Goal: Task Accomplishment & Management: Use online tool/utility

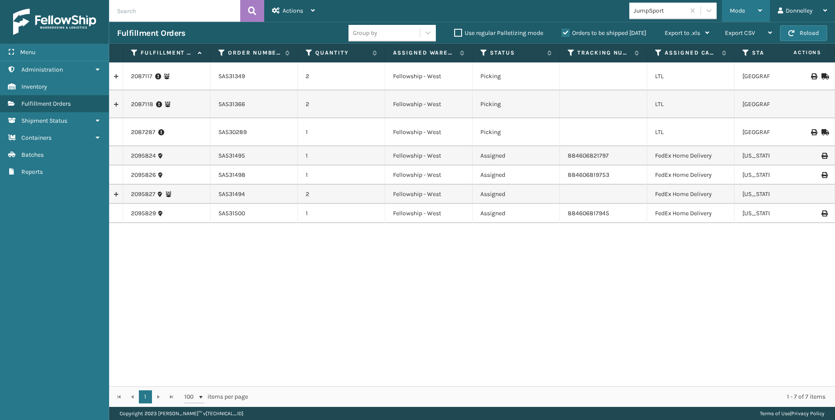
click at [747, 10] on div "Mode" at bounding box center [746, 11] width 32 height 22
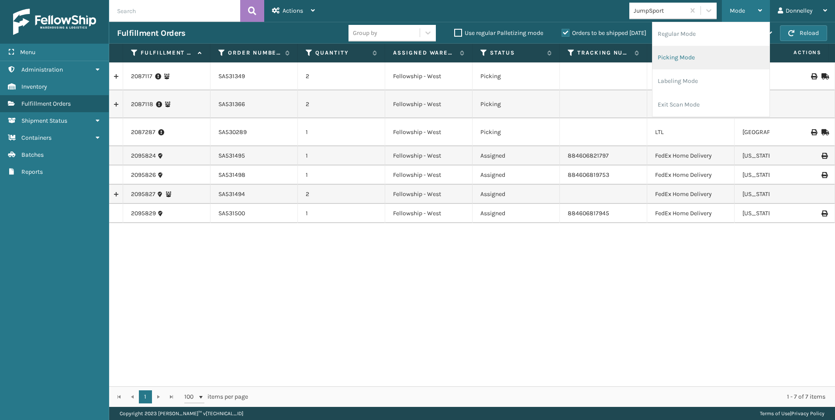
click at [716, 55] on li "Picking Mode" at bounding box center [711, 58] width 117 height 24
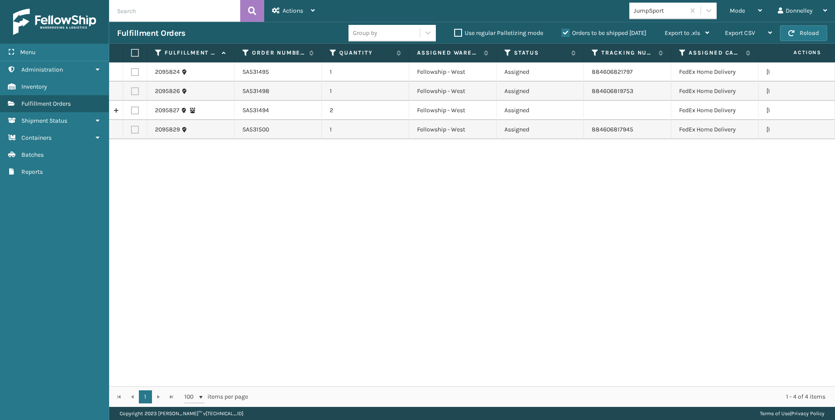
click at [174, 8] on input "text" at bounding box center [174, 11] width 131 height 22
paste input "38781440371"
type input "38781440371"
drag, startPoint x: 121, startPoint y: 10, endPoint x: 91, endPoint y: 12, distance: 29.8
click at [91, 0] on div "Menu Administration Inventory Fulfillment Orders Shipment Status Containers Bat…" at bounding box center [417, 0] width 835 height 0
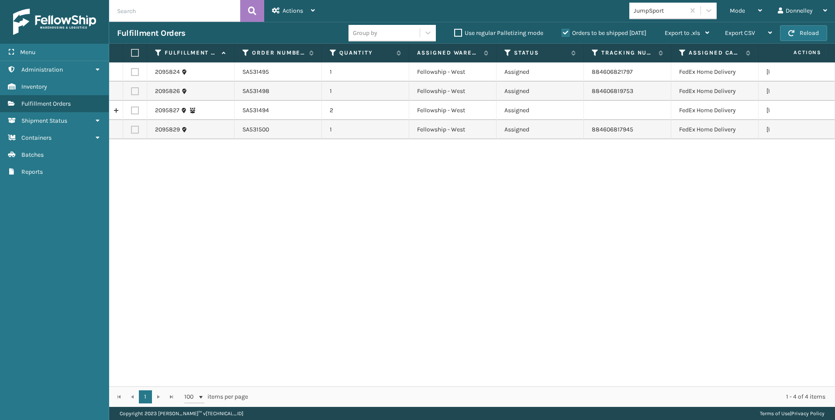
click at [158, 10] on input "text" at bounding box center [174, 11] width 131 height 22
paste input "SA531146"
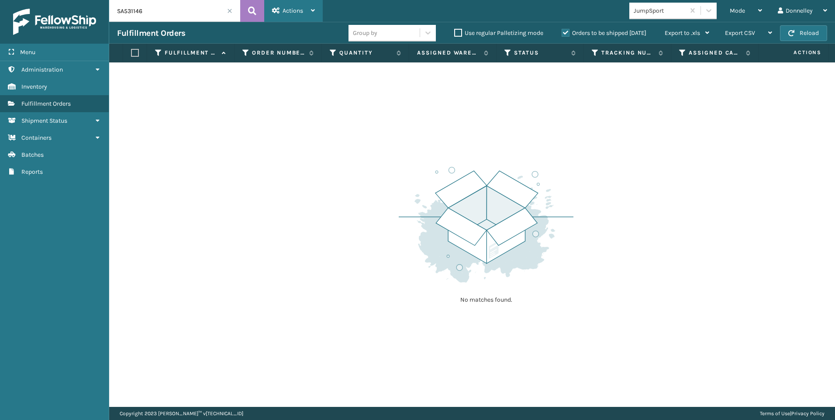
click at [313, 10] on icon at bounding box center [313, 10] width 4 height 6
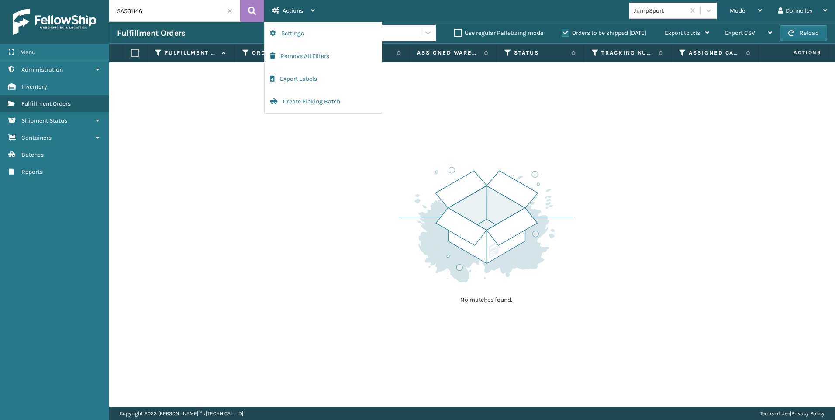
click at [324, 193] on div "No matches found." at bounding box center [472, 234] width 726 height 345
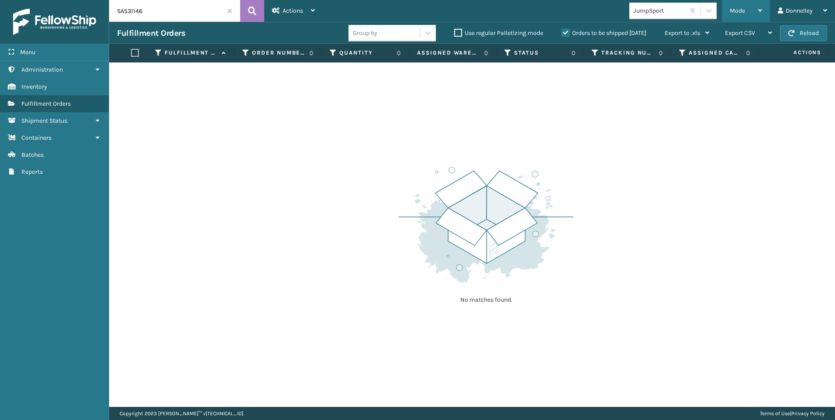
click at [742, 15] on div "Mode" at bounding box center [746, 11] width 32 height 22
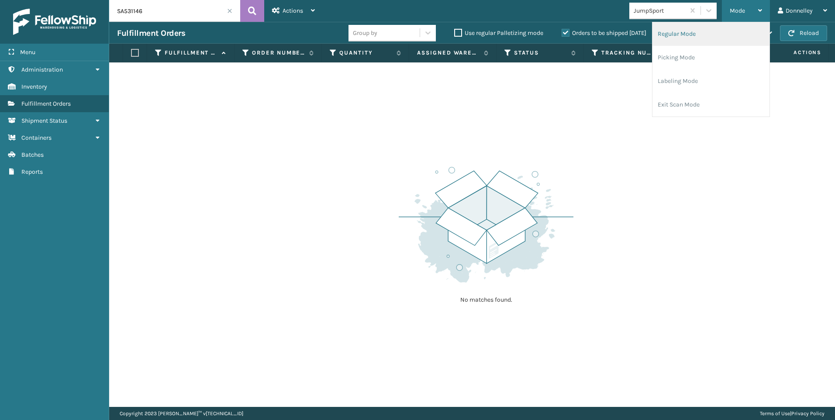
click at [700, 38] on li "Regular Mode" at bounding box center [711, 34] width 117 height 24
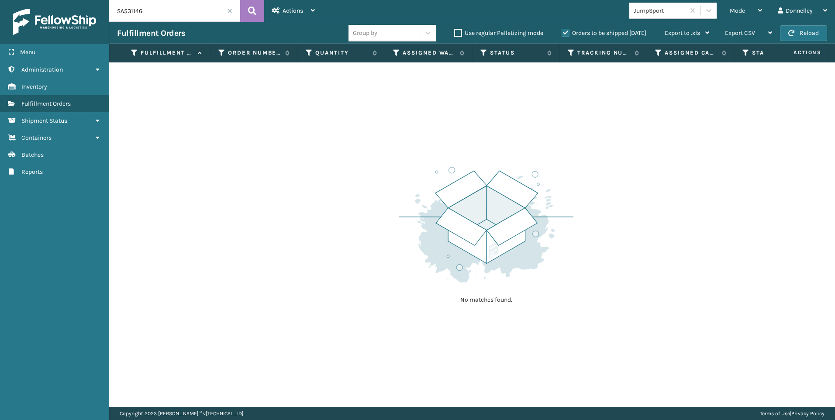
click at [168, 13] on input "SA531146" at bounding box center [174, 11] width 131 height 22
drag, startPoint x: 176, startPoint y: 10, endPoint x: 101, endPoint y: 9, distance: 74.7
click at [101, 0] on div "Menu Administration Inventory Fulfillment Orders Shipment Status Containers Bat…" at bounding box center [417, 0] width 835 height 0
paste input "2074068"
type input "2074068"
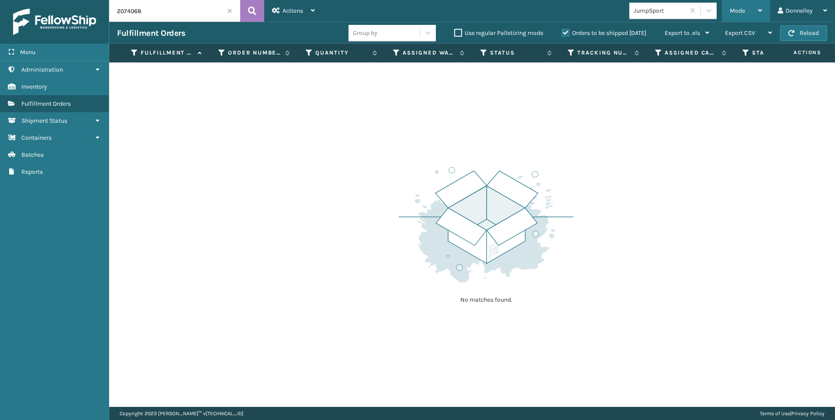
click at [760, 10] on icon at bounding box center [760, 10] width 4 height 6
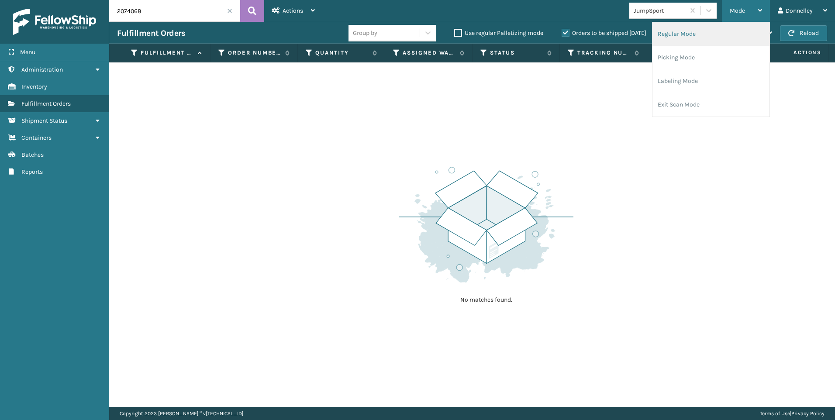
click at [697, 35] on li "Regular Mode" at bounding box center [711, 34] width 117 height 24
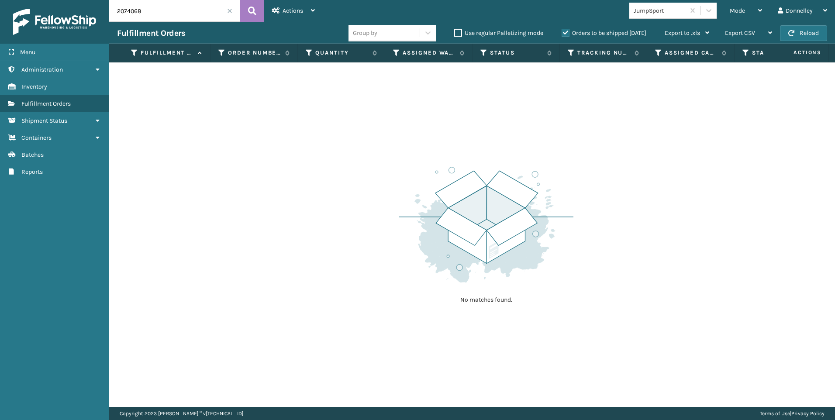
click at [159, 15] on input "2074068" at bounding box center [174, 11] width 131 height 22
click at [249, 10] on icon at bounding box center [252, 10] width 8 height 13
click at [795, 30] on span "button" at bounding box center [791, 33] width 6 height 6
click at [254, 13] on icon at bounding box center [252, 10] width 8 height 13
click at [564, 31] on label "Orders to be shipped [DATE]" at bounding box center [604, 32] width 85 height 7
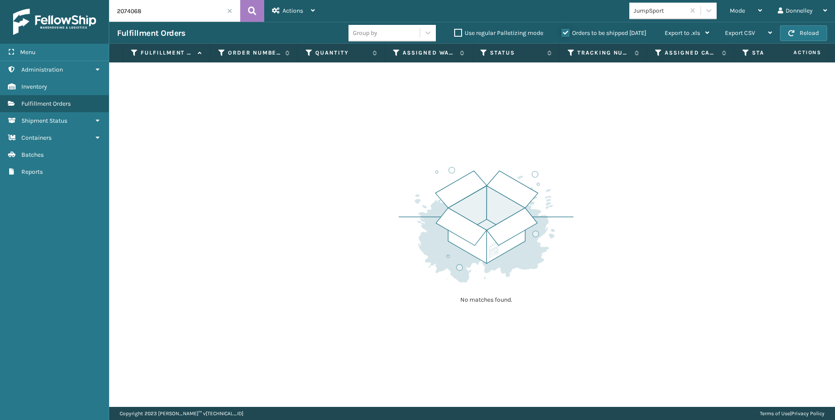
click at [562, 31] on input "Orders to be shipped [DATE]" at bounding box center [562, 31] width 0 height 6
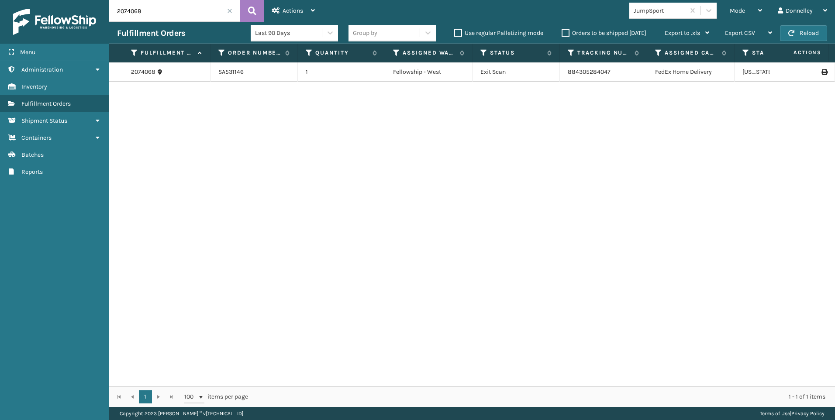
click at [163, 72] on div "2074068" at bounding box center [166, 72] width 71 height 9
click at [154, 72] on link "2074068" at bounding box center [143, 72] width 24 height 9
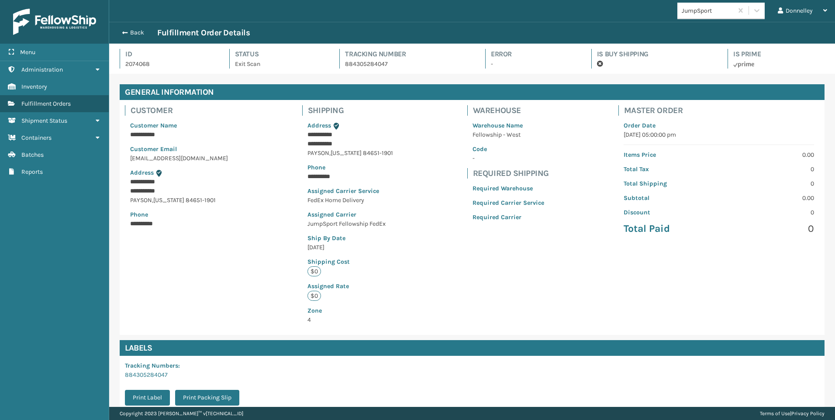
scroll to position [21, 726]
click at [157, 396] on button "Print Label" at bounding box center [147, 398] width 45 height 16
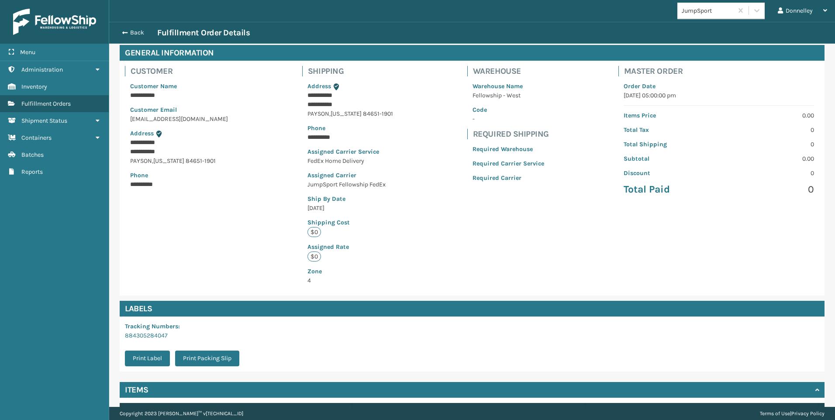
scroll to position [105, 0]
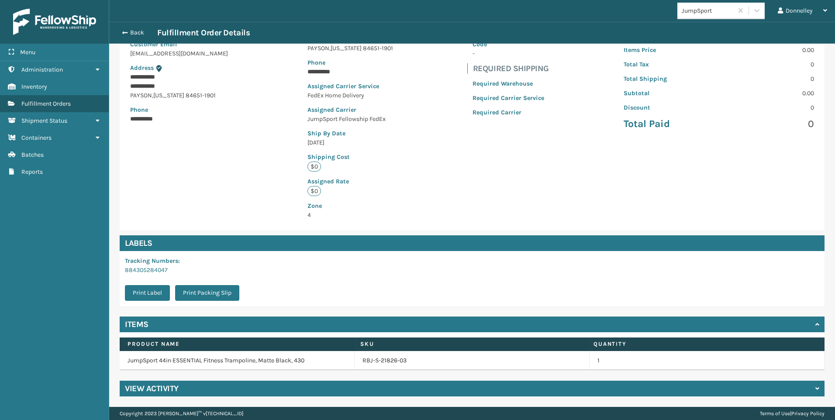
click at [239, 390] on div "View Activity" at bounding box center [472, 389] width 705 height 16
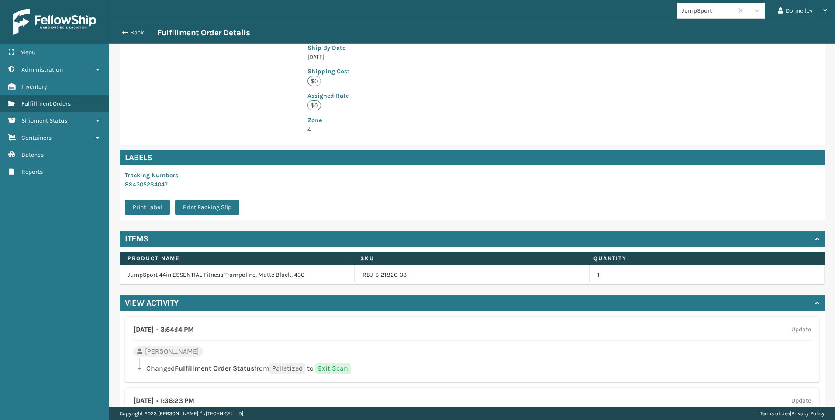
scroll to position [169, 0]
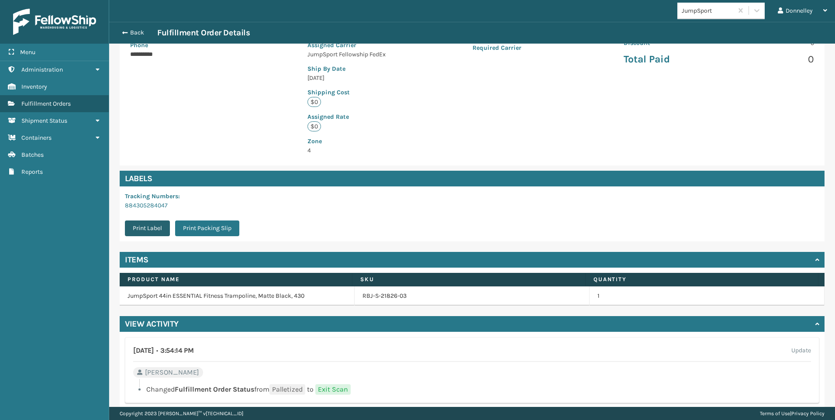
click at [139, 226] on button "Print Label" at bounding box center [147, 229] width 45 height 16
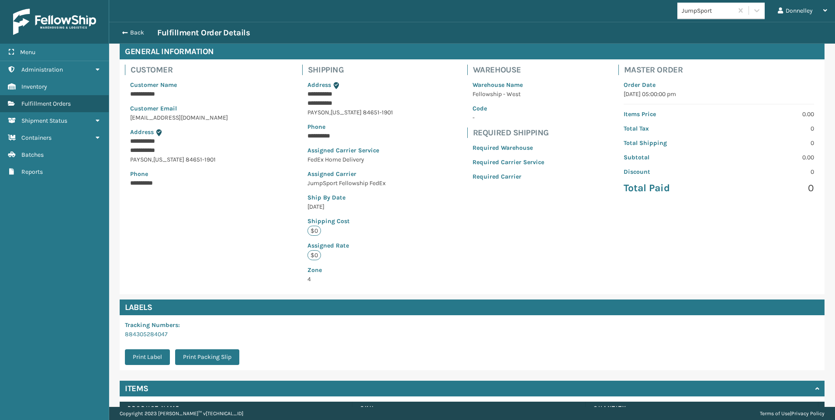
scroll to position [0, 0]
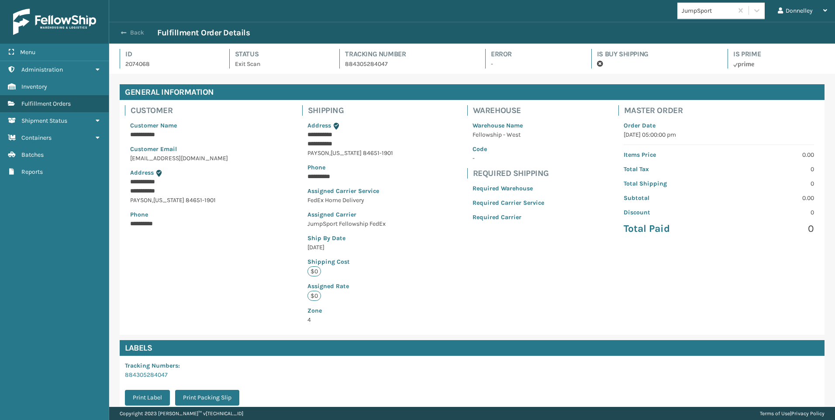
click at [129, 33] on button "Back" at bounding box center [137, 33] width 40 height 8
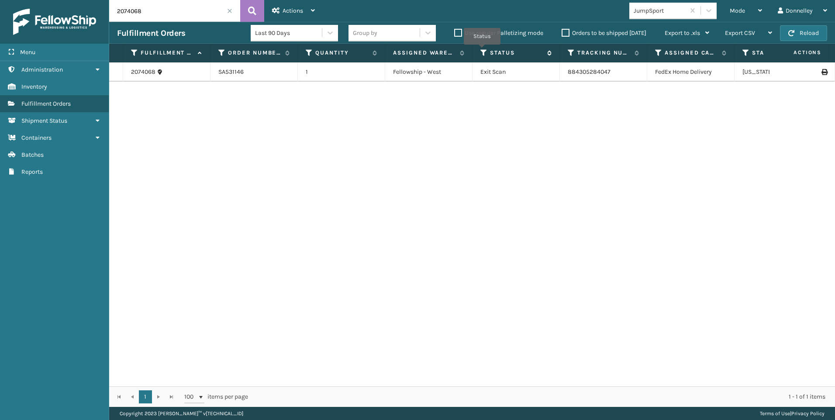
click at [482, 51] on icon at bounding box center [483, 53] width 7 height 8
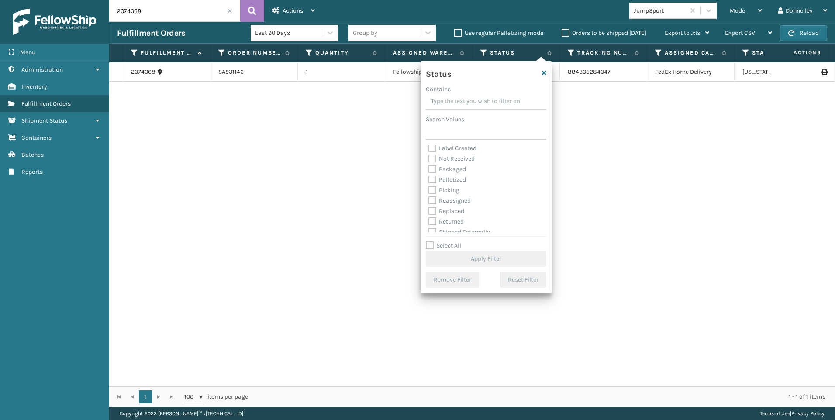
scroll to position [49, 0]
click at [430, 185] on label "Picking" at bounding box center [444, 184] width 31 height 7
click at [429, 185] on input "Picking" at bounding box center [429, 183] width 0 height 6
checkbox input "true"
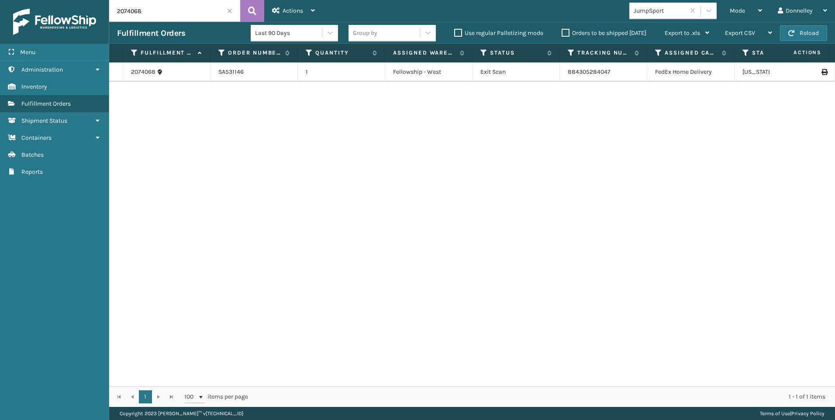
click at [228, 13] on span at bounding box center [229, 10] width 5 height 5
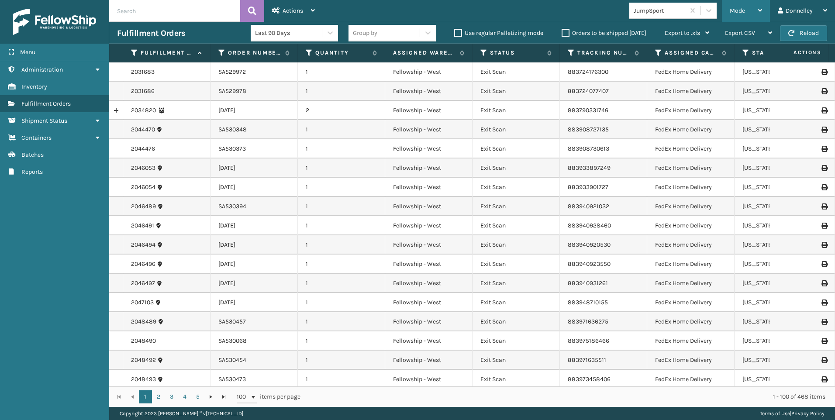
click at [760, 7] on icon at bounding box center [760, 10] width 4 height 6
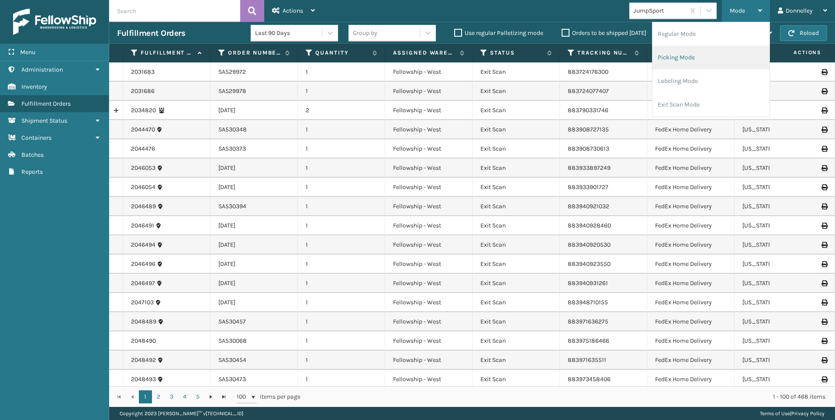
click at [706, 60] on li "Picking Mode" at bounding box center [711, 58] width 117 height 24
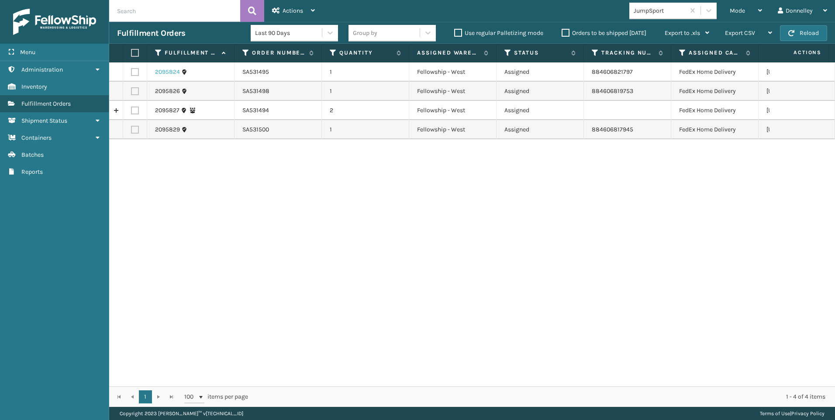
click at [169, 73] on link "2095824" at bounding box center [167, 72] width 25 height 9
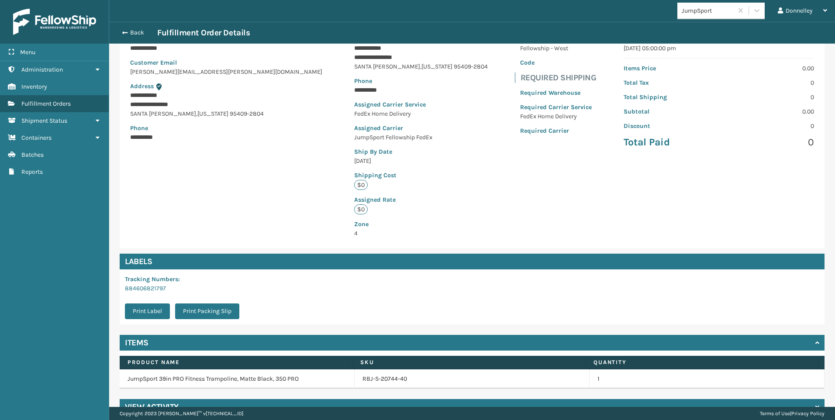
scroll to position [87, 0]
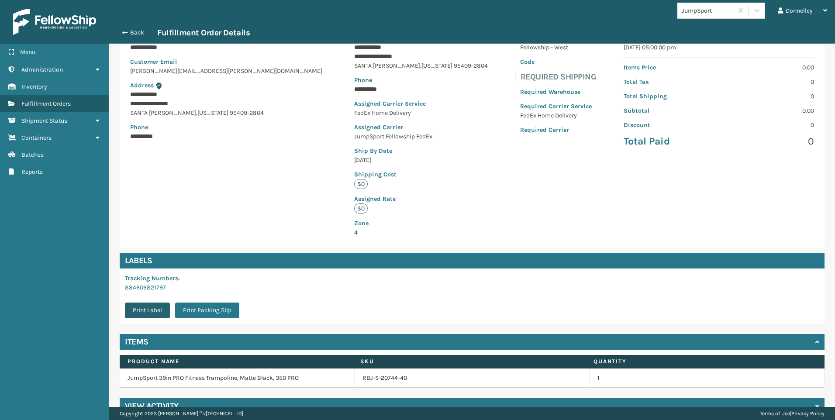
click at [154, 312] on button "Print Label" at bounding box center [147, 311] width 45 height 16
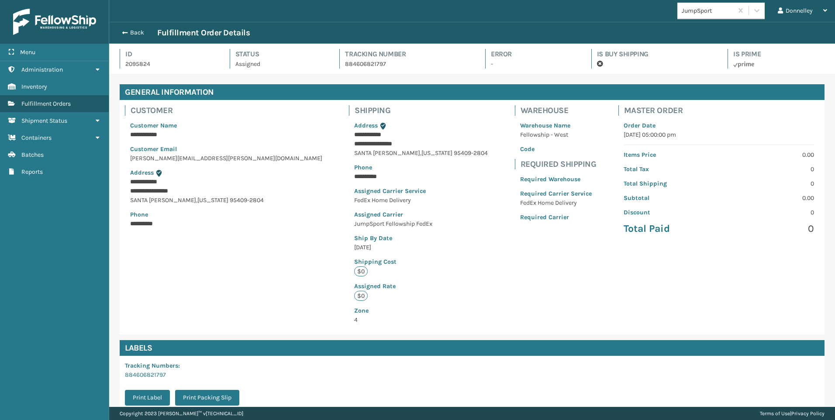
scroll to position [21, 726]
click at [138, 29] on button "Back" at bounding box center [137, 33] width 40 height 8
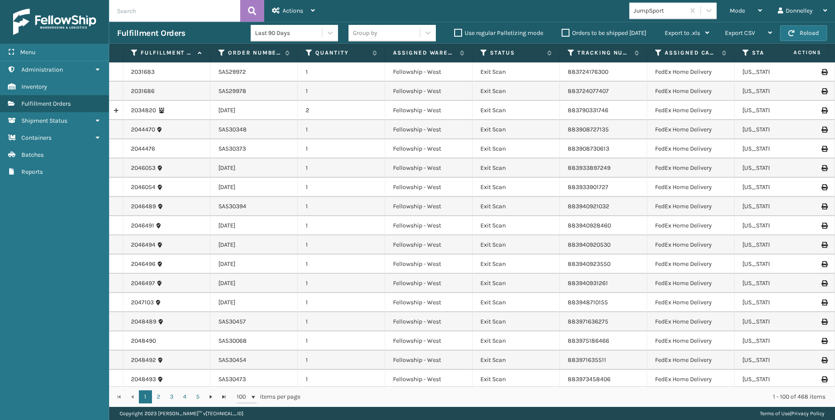
click at [138, 15] on input "text" at bounding box center [174, 11] width 131 height 22
paste input "SA531146"
type input "SA531146"
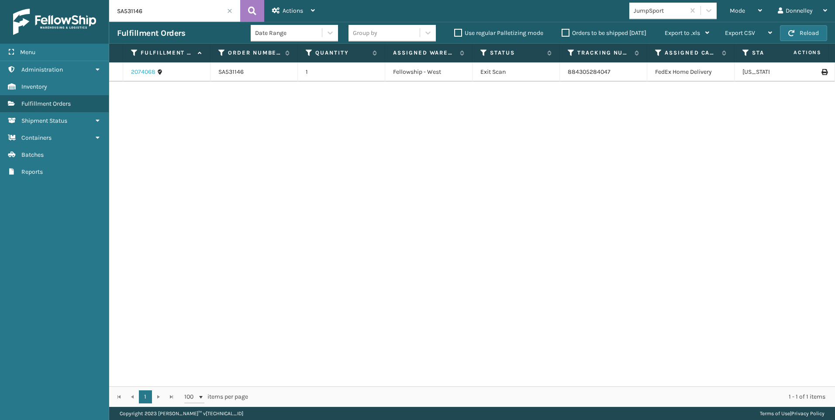
click at [147, 72] on link "2074068" at bounding box center [143, 72] width 24 height 9
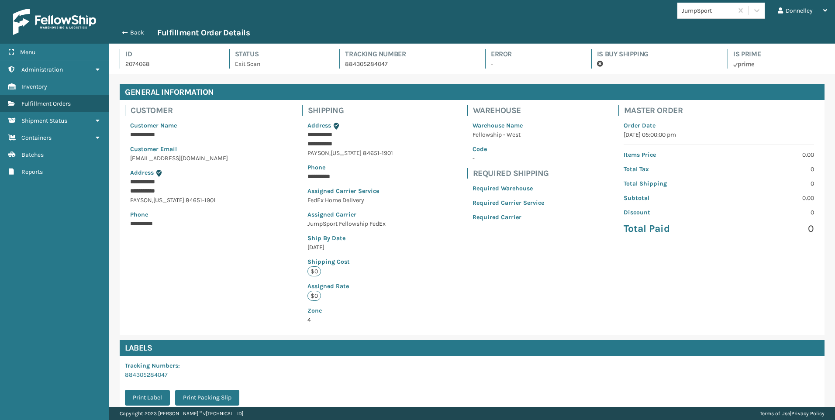
scroll to position [87, 0]
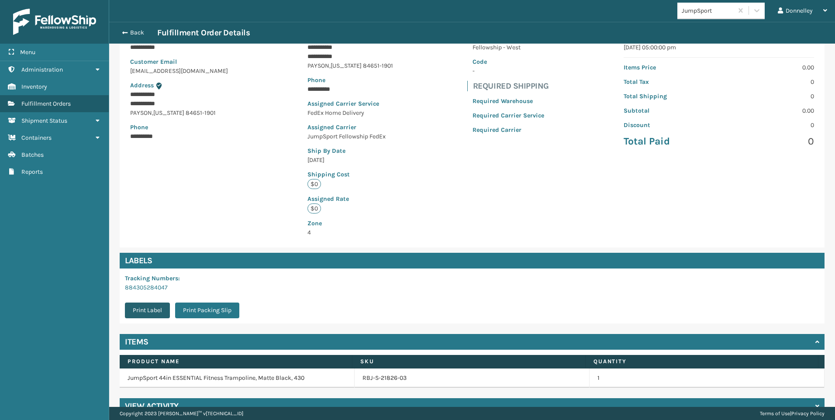
click at [146, 311] on button "Print Label" at bounding box center [147, 311] width 45 height 16
